Goal: Ask a question

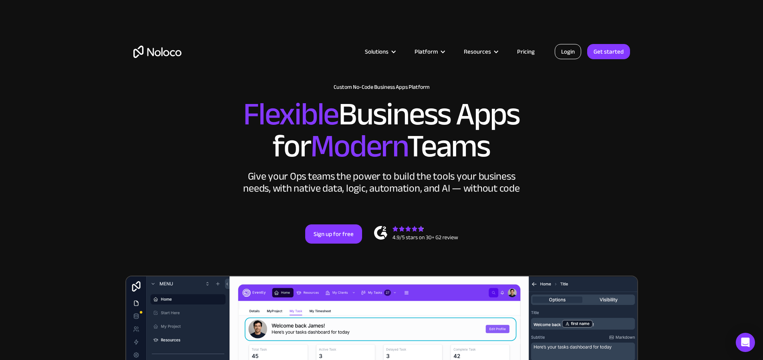
click at [566, 48] on link "Login" at bounding box center [568, 51] width 26 height 15
click at [575, 54] on link "Login" at bounding box center [568, 51] width 26 height 15
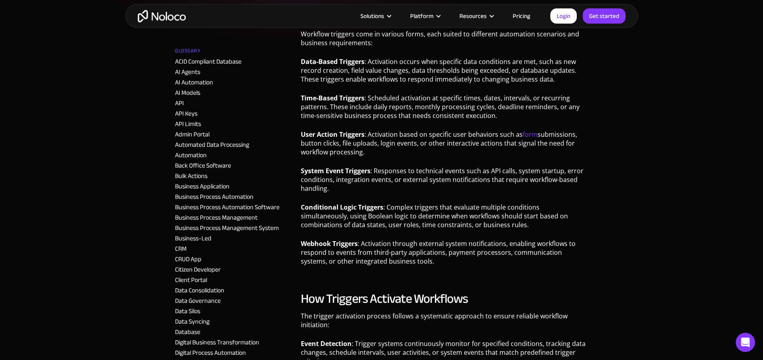
scroll to position [287, 0]
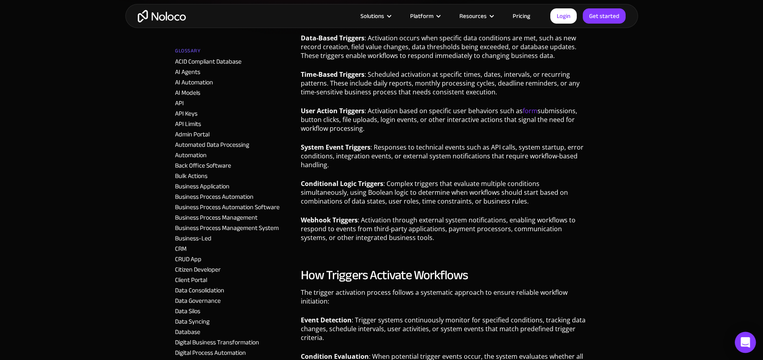
click at [742, 346] on icon "Open Intercom Messenger" at bounding box center [744, 343] width 9 height 10
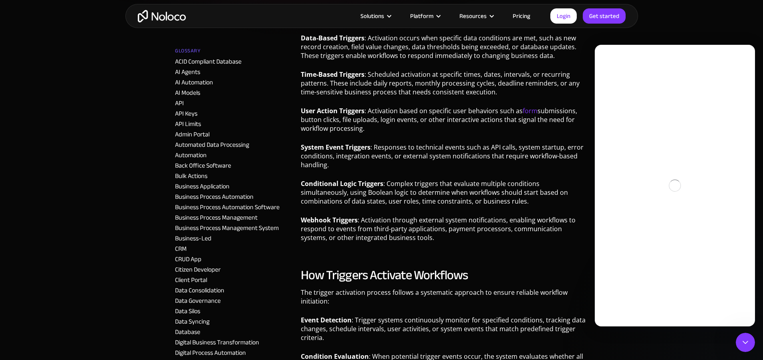
scroll to position [0, 0]
type textarea "T"
type textarea "use a time based trigger in noloco"
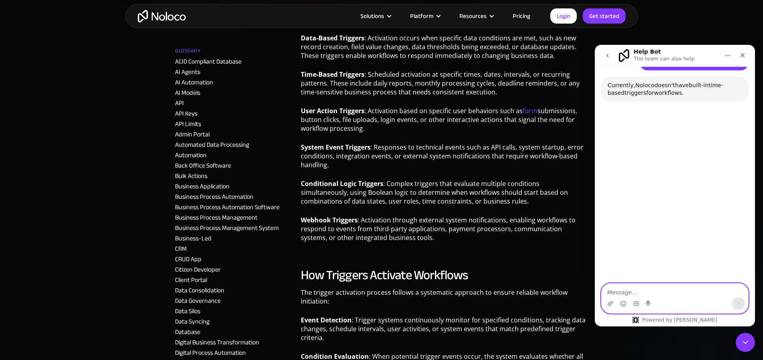
scroll to position [51, 0]
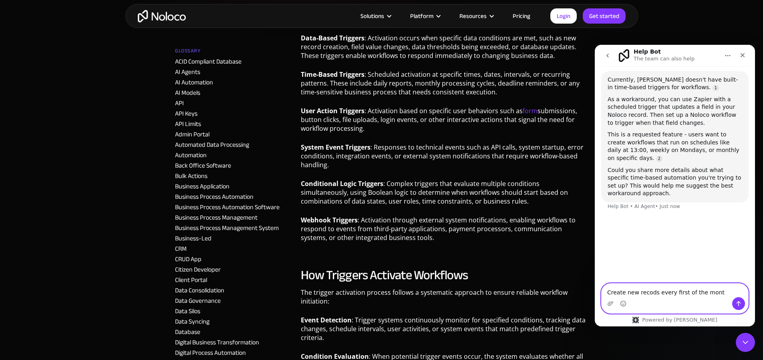
type textarea "Create new recods every first of the month"
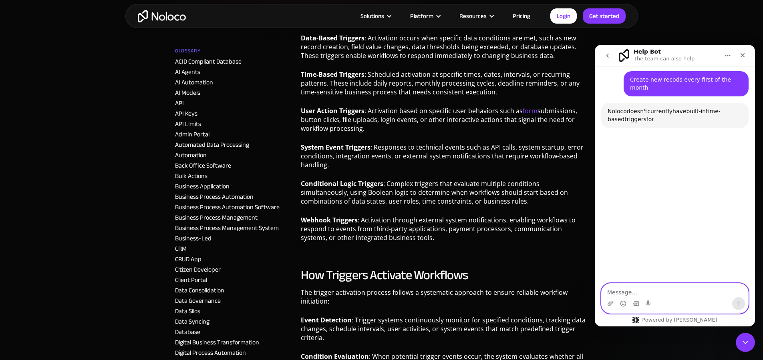
scroll to position [197, 0]
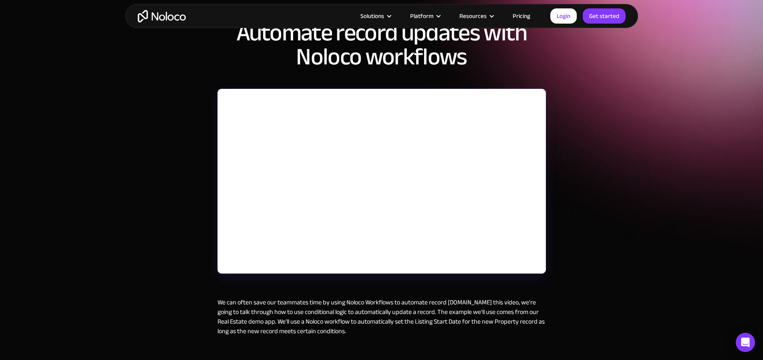
scroll to position [76, 0]
